Goal: Transaction & Acquisition: Download file/media

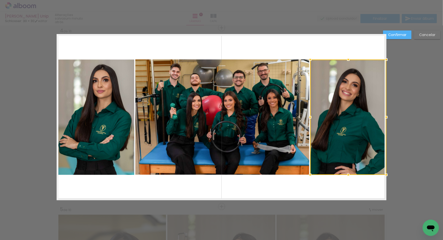
click at [0, 0] on slot "Cancelar" at bounding box center [0, 0] width 0 height 0
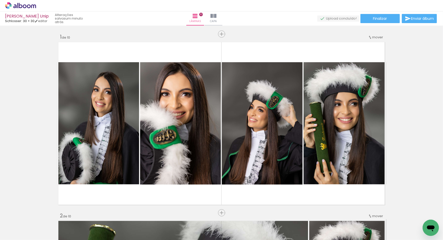
scroll to position [6, 0]
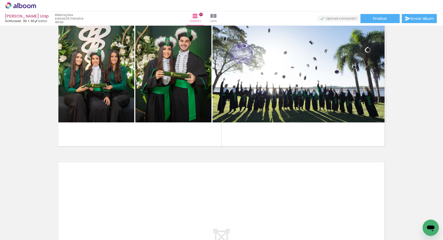
scroll to position [1654, 0]
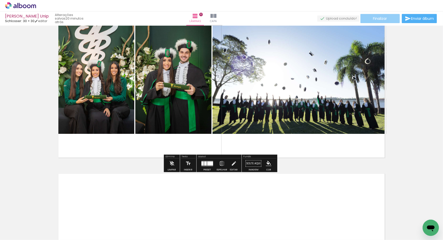
click at [375, 17] on span "Finalizar" at bounding box center [380, 19] width 14 height 4
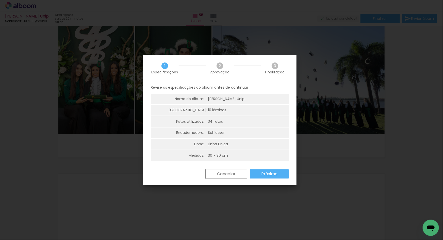
click at [278, 174] on paper-button "Próximo" at bounding box center [269, 173] width 39 height 9
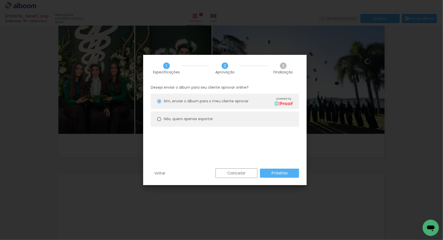
click at [0, 0] on slot "Não, quero apenas exportar" at bounding box center [0, 0] width 0 height 0
type paper-radio-button "on"
click at [290, 174] on paper-button "Próximo" at bounding box center [279, 172] width 39 height 9
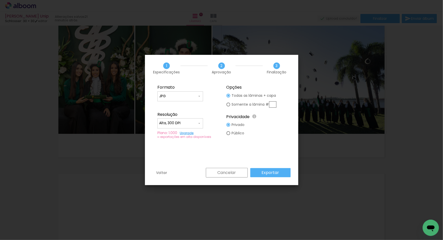
click at [191, 122] on input "Alta, 300 DPI" at bounding box center [178, 122] width 38 height 5
click at [183, 132] on paper-item "Baixa" at bounding box center [180, 132] width 46 height 10
type input "Baixa"
click at [188, 96] on input "JPG" at bounding box center [178, 96] width 38 height 5
click at [187, 107] on paper-item "PDF" at bounding box center [180, 105] width 46 height 10
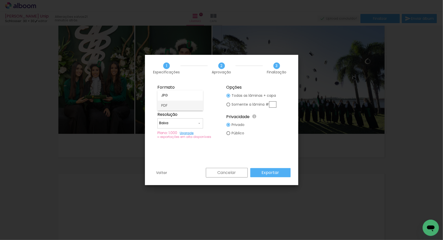
type input "PDF"
click at [262, 171] on paper-button "Exportar" at bounding box center [270, 172] width 40 height 9
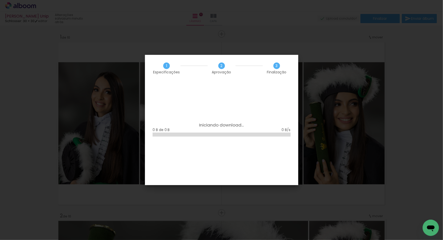
scroll to position [1654, 0]
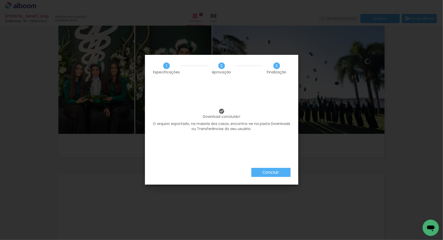
click at [270, 167] on div "Download concluído! O arquivo exportado, na maioria dos casos, encontra-se na p…" at bounding box center [221, 124] width 153 height 86
click at [0, 0] on slot "Concluir" at bounding box center [0, 0] width 0 height 0
